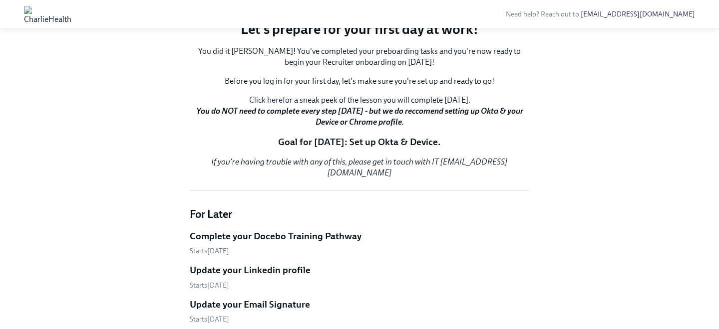
scroll to position [608, 0]
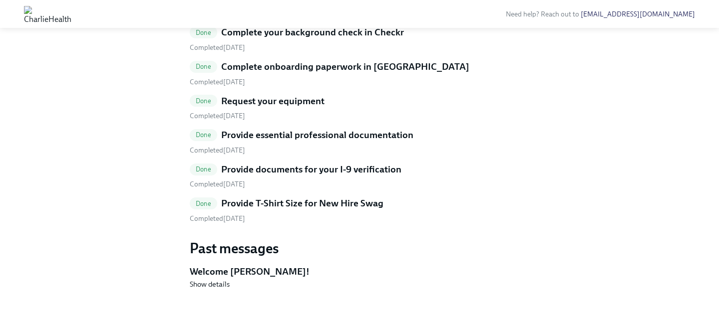
click at [346, 201] on h5 "Provide T-Shirt Size for New Hire Swag" at bounding box center [302, 203] width 162 height 13
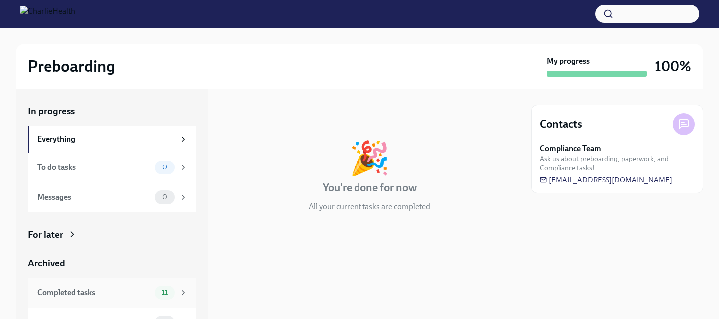
click at [168, 298] on div "11" at bounding box center [165, 293] width 20 height 14
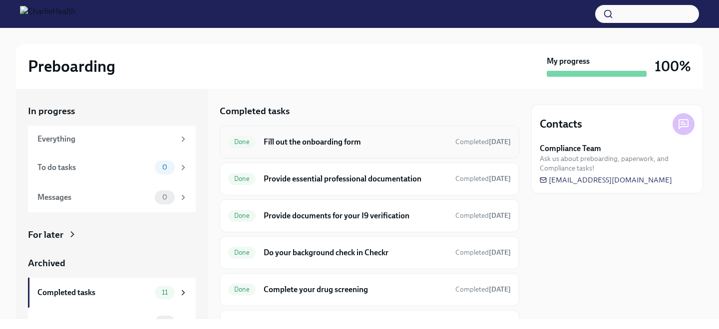
click at [306, 141] on h6 "Fill out the onboarding form" at bounding box center [356, 142] width 184 height 11
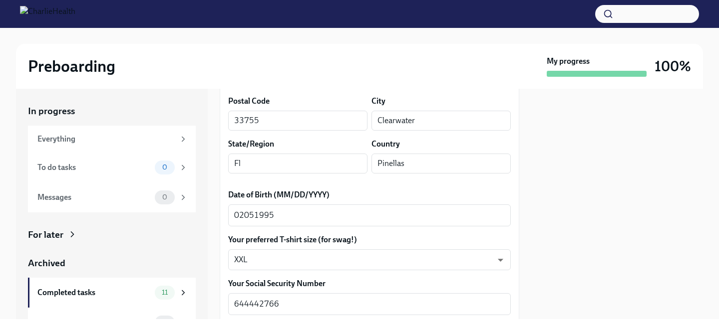
scroll to position [404, 0]
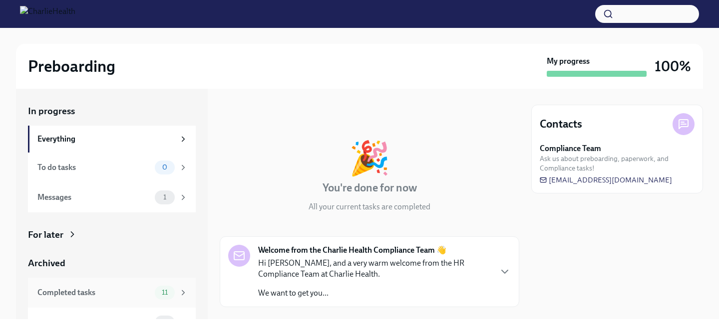
click at [131, 285] on div "Completed tasks 11" at bounding box center [112, 293] width 168 height 30
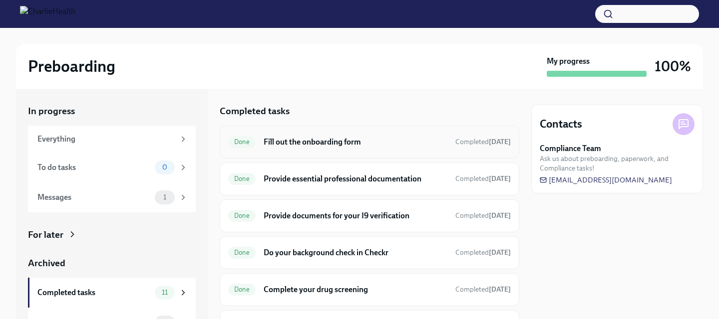
click at [327, 131] on div "Done Fill out the onboarding form Completed [DATE]" at bounding box center [370, 142] width 300 height 33
click at [329, 140] on h6 "Fill out the onboarding form" at bounding box center [356, 142] width 184 height 11
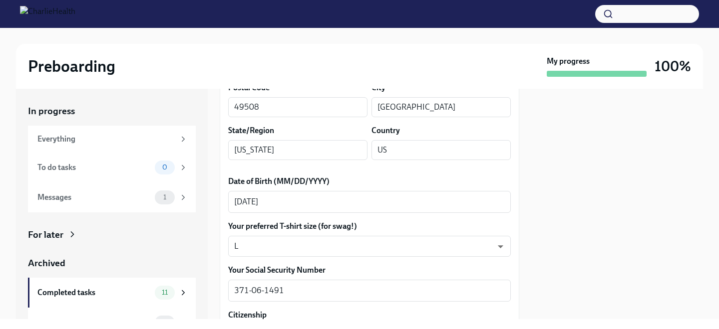
scroll to position [442, 0]
